Goal: Find specific page/section: Find specific page/section

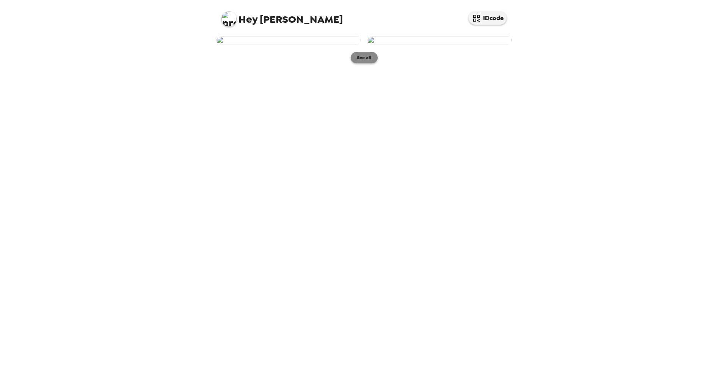
click at [369, 63] on button "See all" at bounding box center [364, 57] width 27 height 11
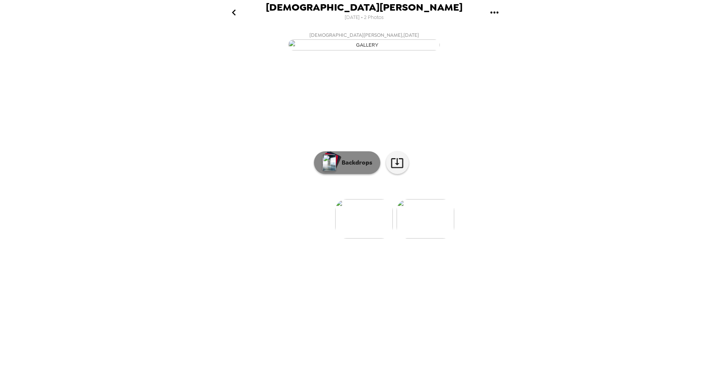
click at [348, 167] on p "Backdrops" at bounding box center [355, 162] width 35 height 9
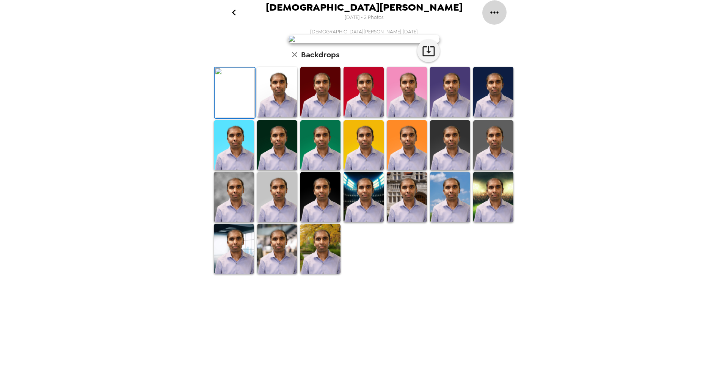
click at [493, 11] on icon "gallery menu" at bounding box center [494, 12] width 12 height 12
click at [232, 14] on div at bounding box center [364, 195] width 728 height 391
click at [235, 13] on icon "go back" at bounding box center [234, 12] width 12 height 12
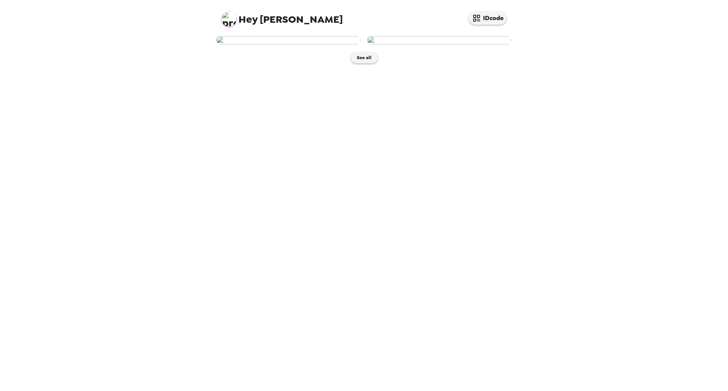
click at [420, 44] on img at bounding box center [439, 40] width 145 height 8
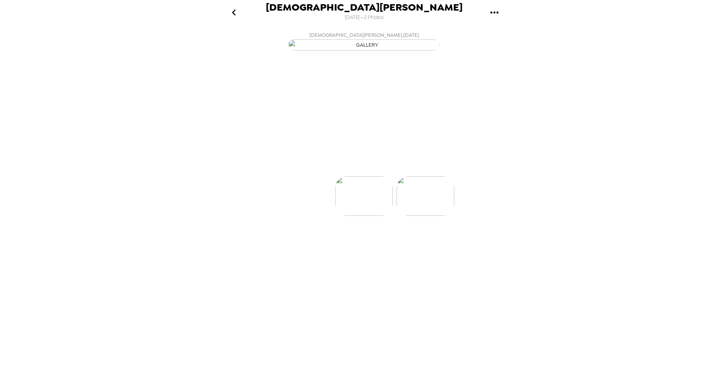
scroll to position [0, 61]
click at [365, 238] on img at bounding box center [365, 218] width 58 height 39
click at [361, 167] on p "Backdrops" at bounding box center [355, 162] width 35 height 9
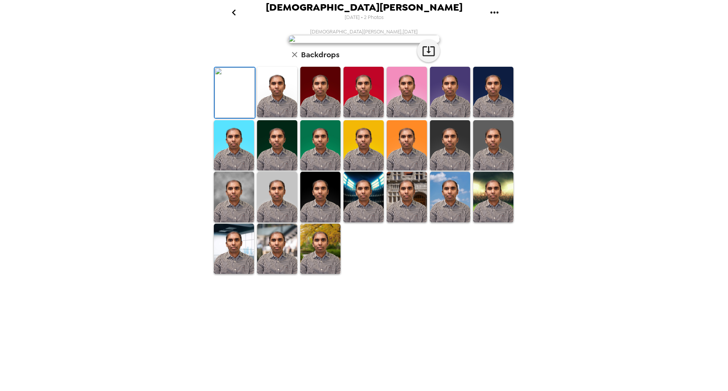
scroll to position [0, 0]
click at [232, 12] on icon "go back" at bounding box center [234, 12] width 4 height 6
